Goal: Go to known website: Access a specific website the user already knows

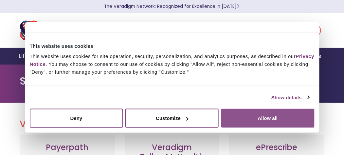
click at [245, 121] on button "Allow all" at bounding box center [267, 118] width 93 height 19
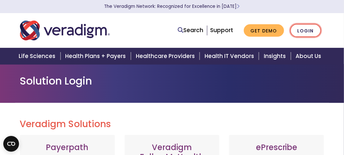
click at [304, 32] on link "Login" at bounding box center [305, 30] width 31 height 13
click at [309, 30] on link "Login" at bounding box center [305, 30] width 31 height 13
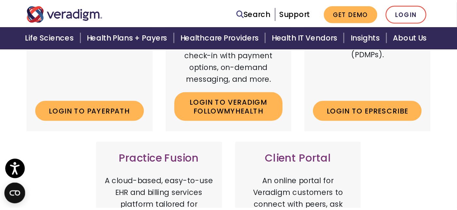
scroll to position [196, 0]
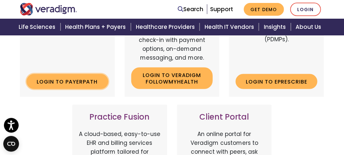
click at [67, 82] on link "Login to Payerpath" at bounding box center [68, 81] width 82 height 15
